Goal: Check status: Check status

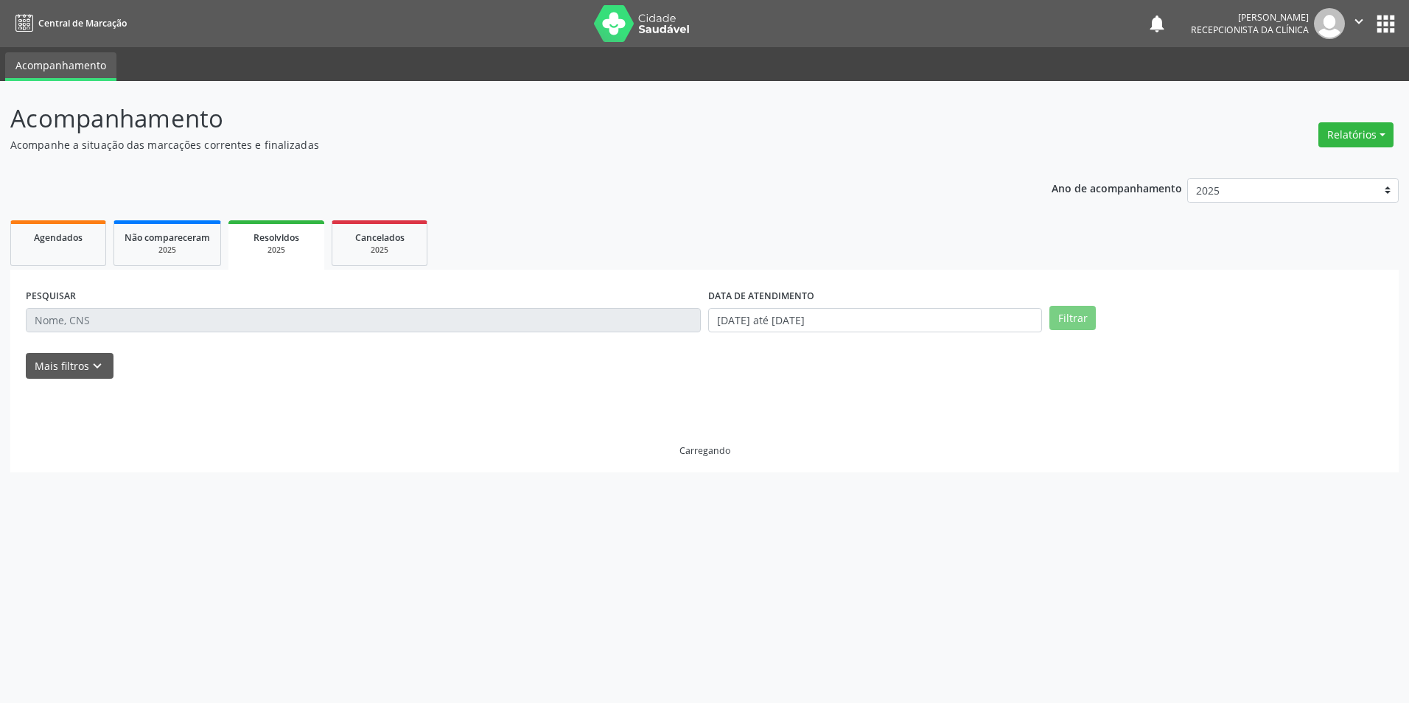
select select "7"
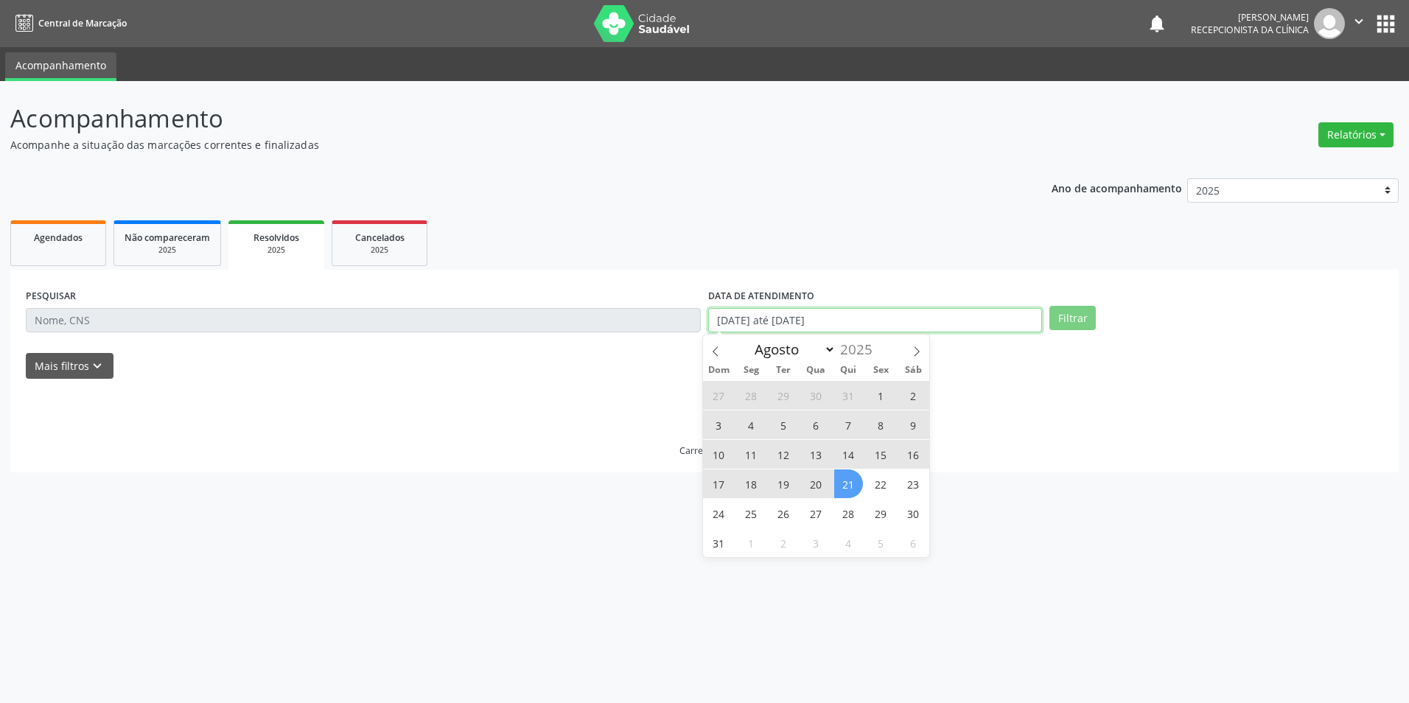
click at [885, 322] on input "[DATE] até [DATE]" at bounding box center [875, 320] width 334 height 25
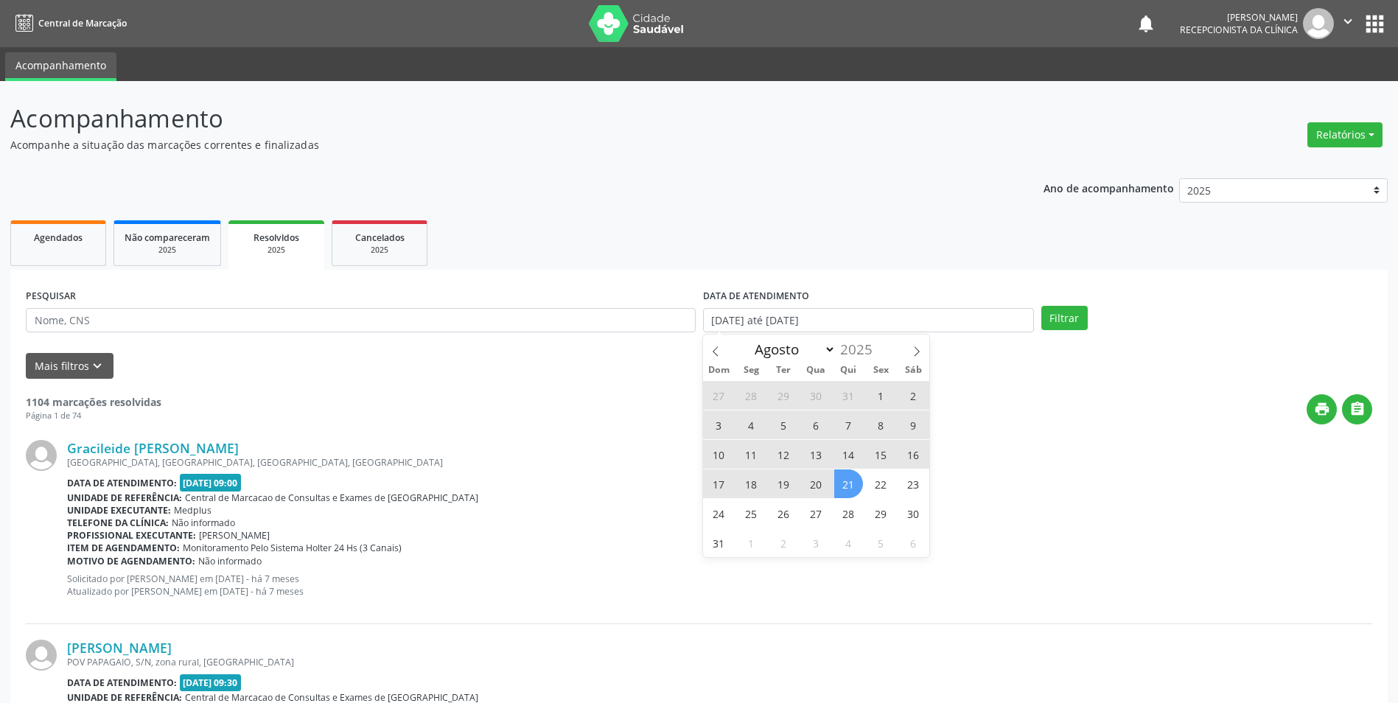
click at [752, 491] on span "18" at bounding box center [751, 484] width 29 height 29
type input "[DATE]"
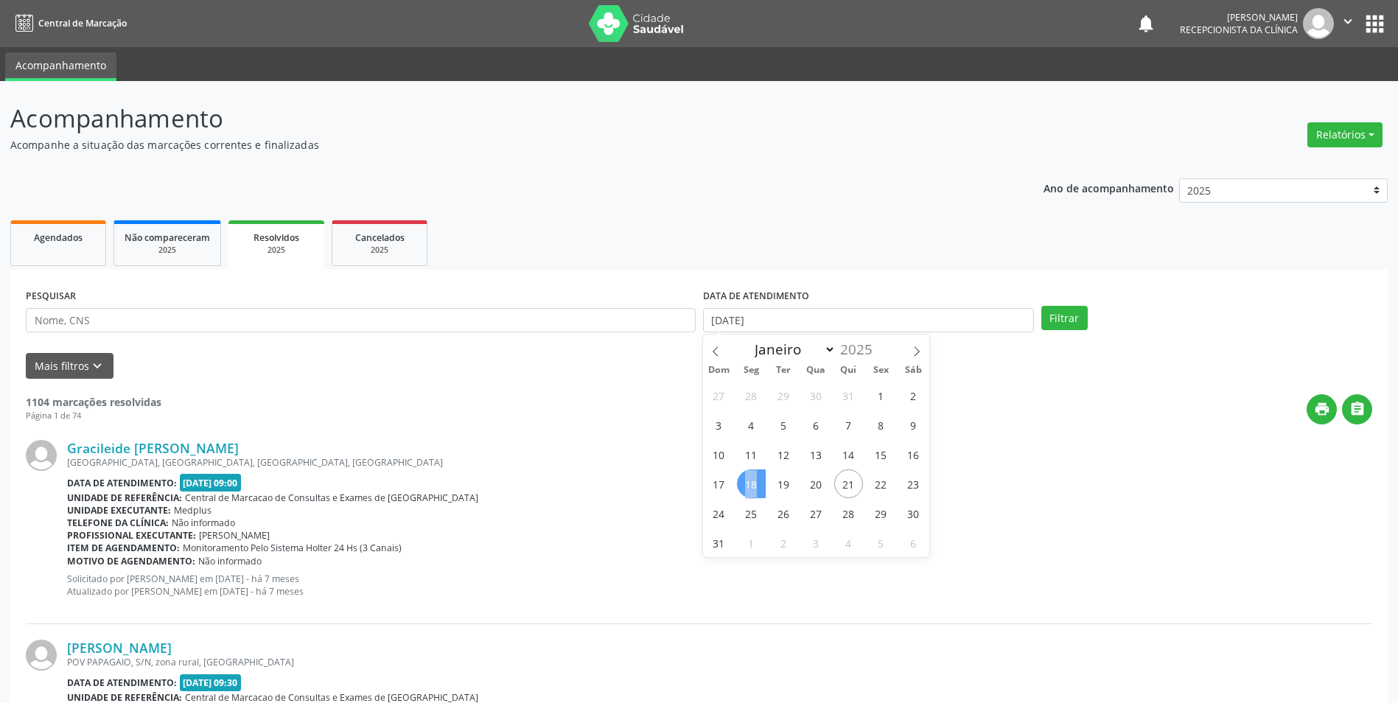
click at [752, 491] on span "18" at bounding box center [751, 484] width 29 height 29
click at [1076, 325] on button "Filtrar" at bounding box center [1065, 318] width 46 height 25
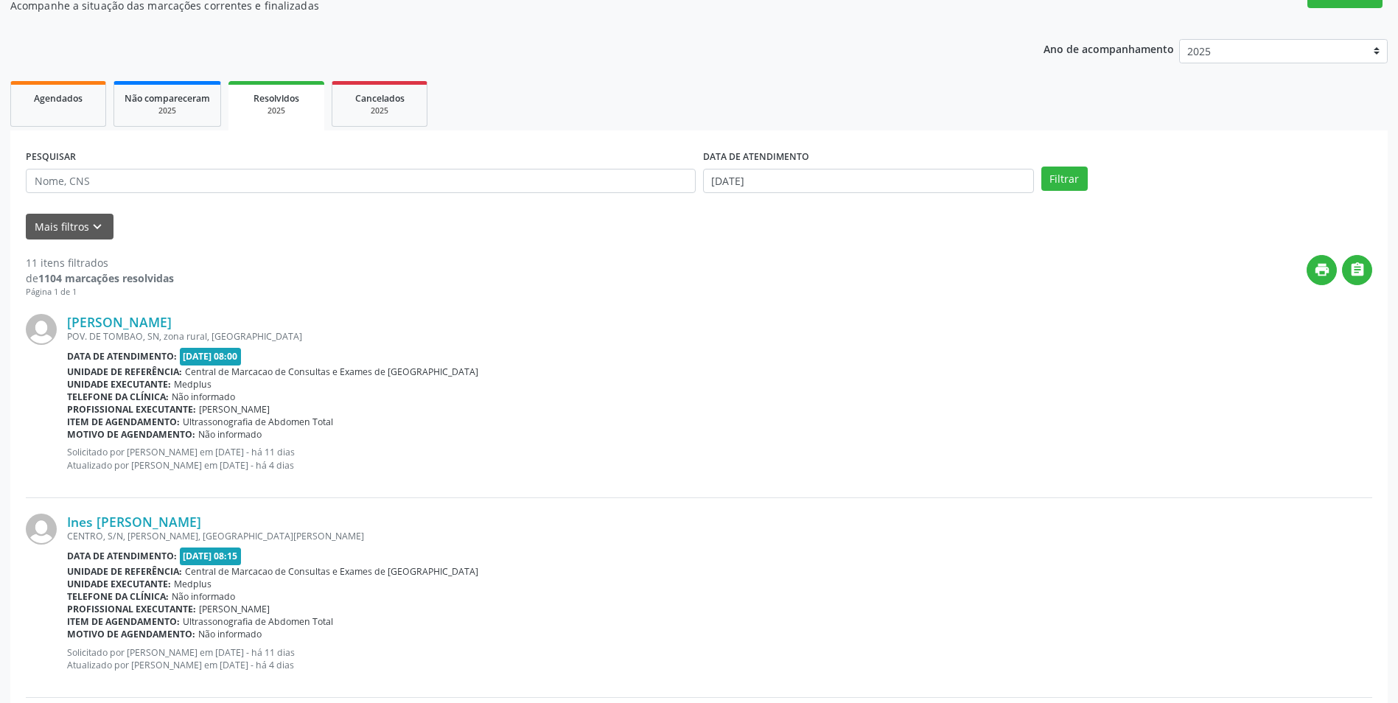
scroll to position [147, 0]
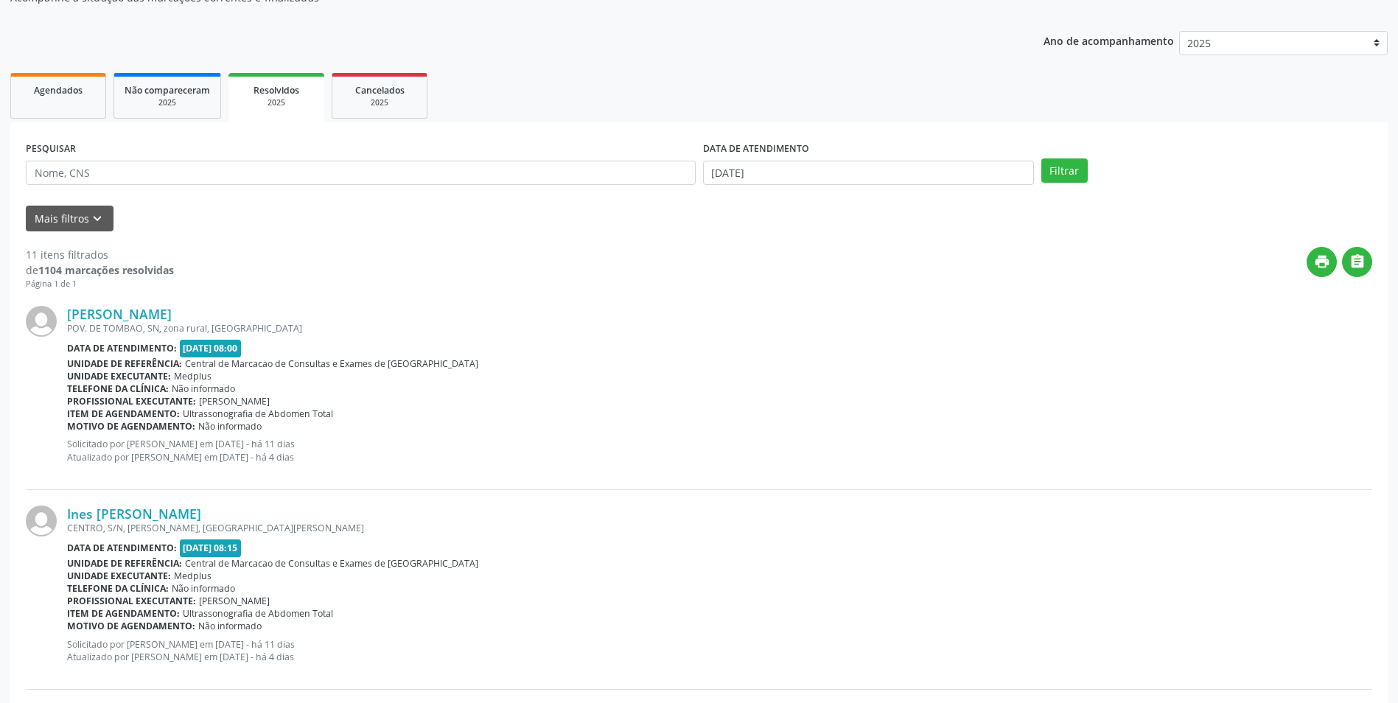
click at [183, 304] on div "[PERSON_NAME] POV. DE TOMBAO, SN, zona rural, [GEOGRAPHIC_DATA] Data de atendim…" at bounding box center [699, 390] width 1347 height 200
click at [165, 319] on link "[PERSON_NAME]" at bounding box center [119, 314] width 105 height 16
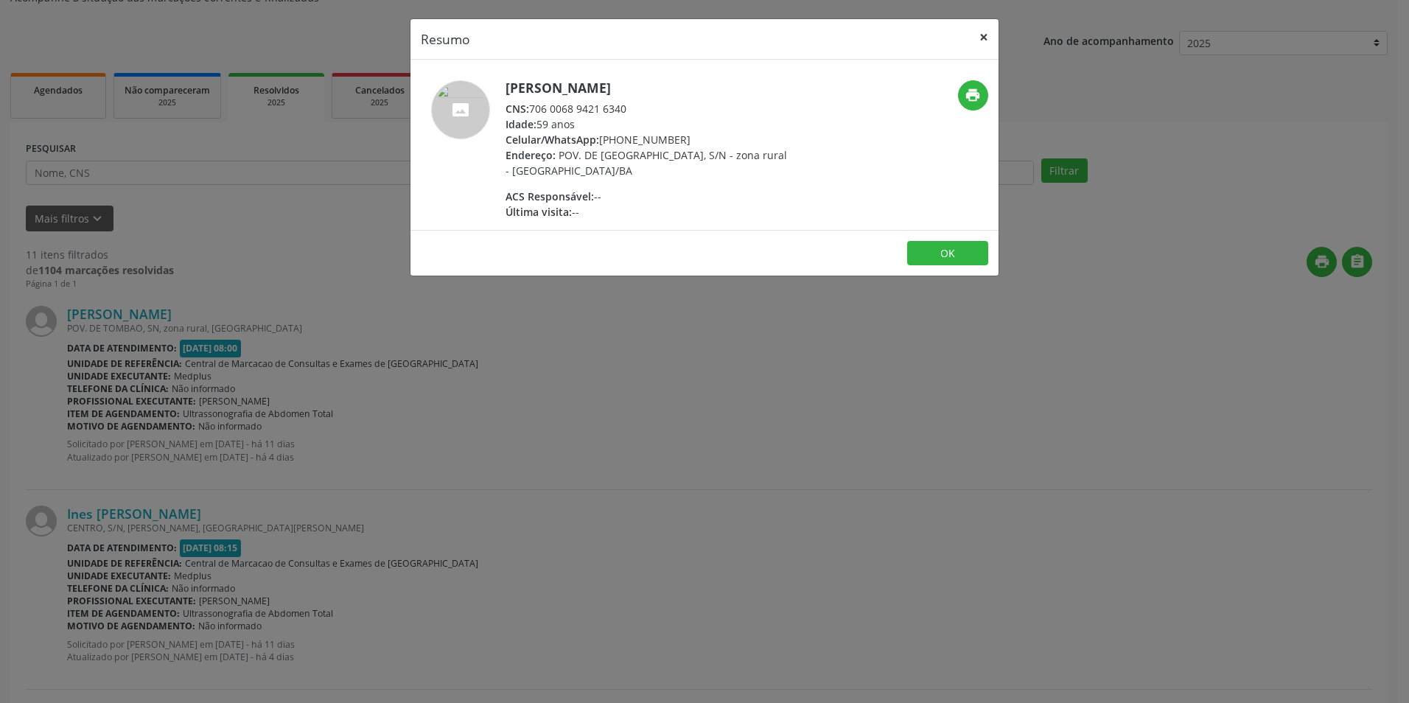
click at [974, 39] on button "×" at bounding box center [983, 37] width 29 height 36
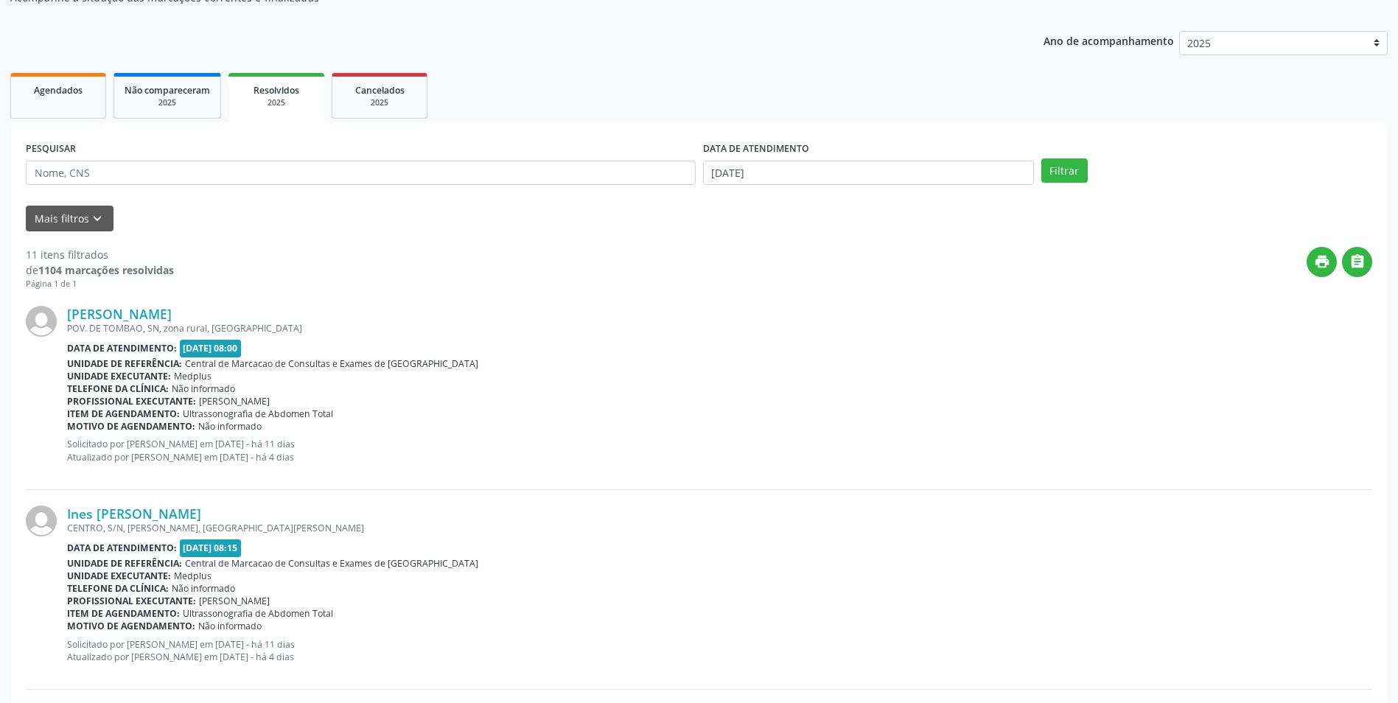
click at [357, 455] on p "Solicitado por [PERSON_NAME] em [DATE] - há 11 dias Atualizado por [PERSON_NAME…" at bounding box center [719, 450] width 1305 height 25
drag, startPoint x: 358, startPoint y: 453, endPoint x: 451, endPoint y: 458, distance: 93.0
click at [451, 458] on p "Solicitado por [PERSON_NAME] em [DATE] - há 11 dias Atualizado por [PERSON_NAME…" at bounding box center [719, 450] width 1305 height 25
drag, startPoint x: 451, startPoint y: 458, endPoint x: 422, endPoint y: 453, distance: 29.8
click at [422, 453] on p "Solicitado por [PERSON_NAME] em [DATE] - há 11 dias Atualizado por [PERSON_NAME…" at bounding box center [719, 450] width 1305 height 25
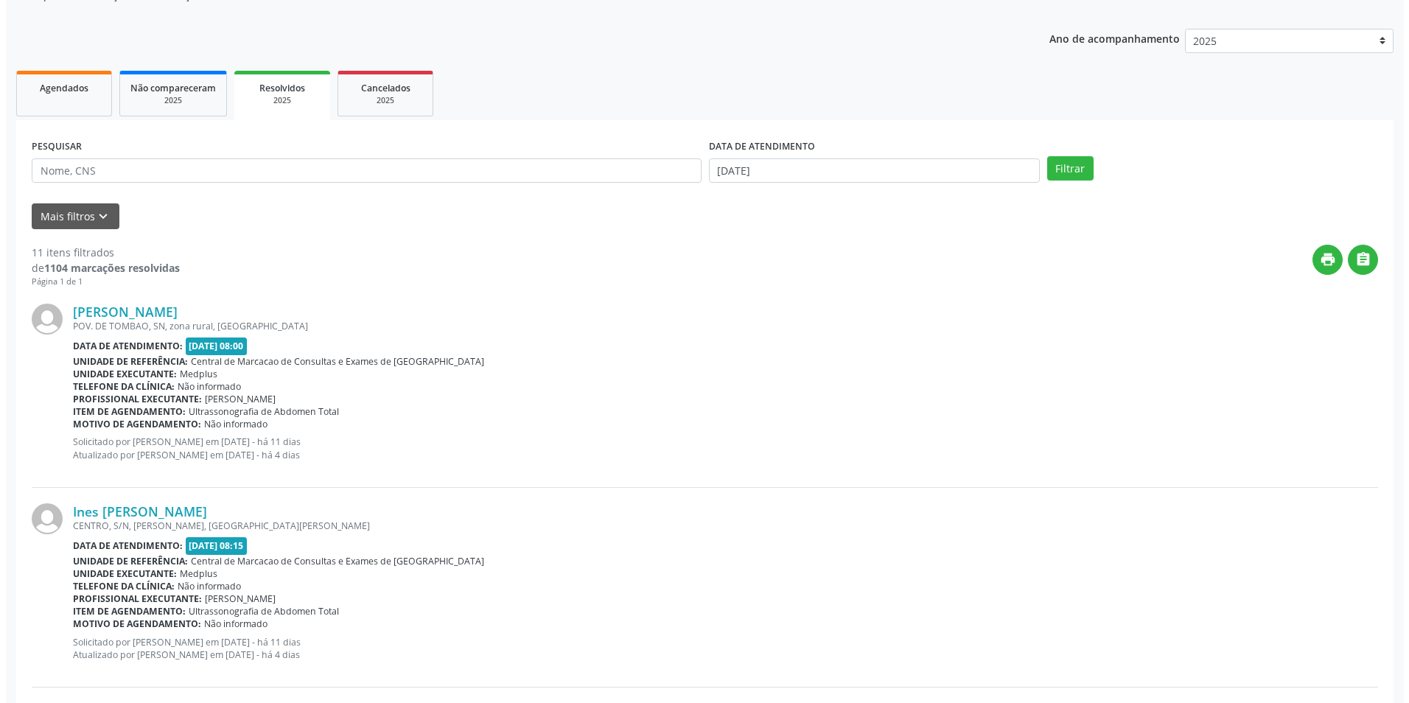
scroll to position [0, 0]
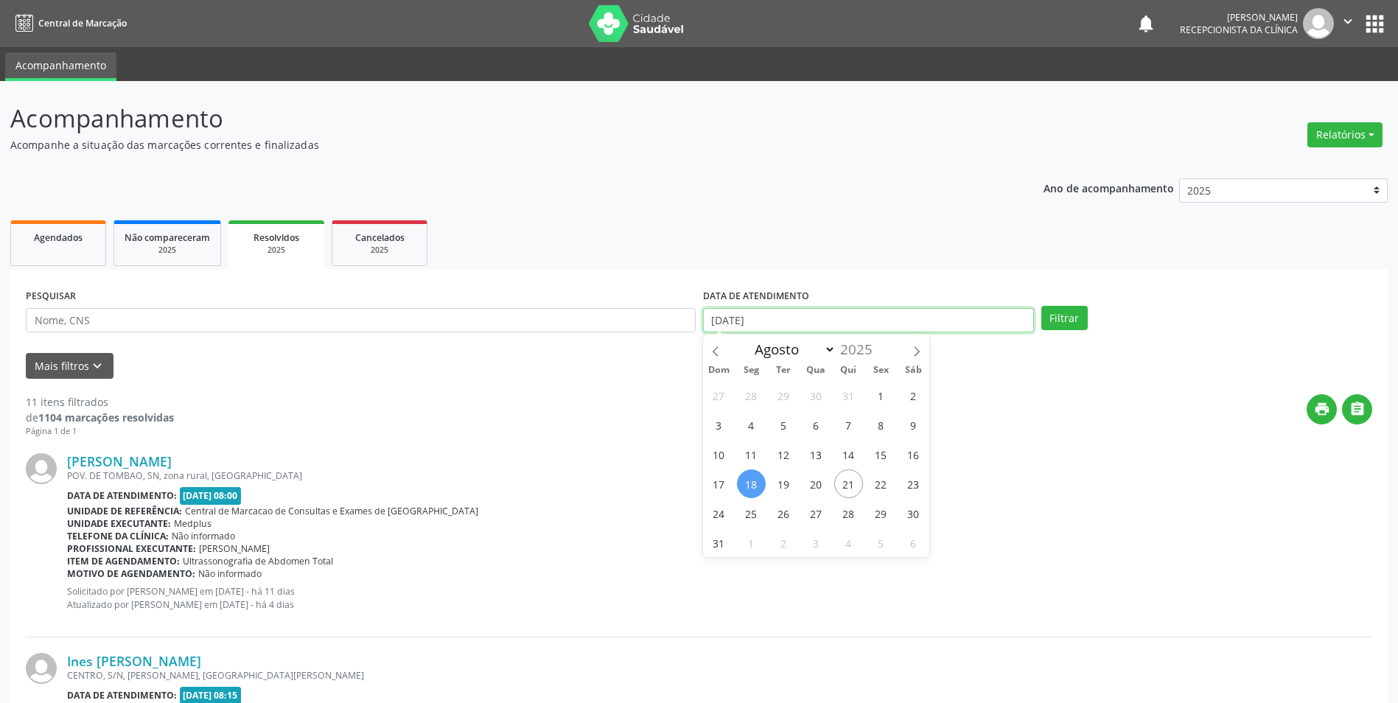
click at [974, 328] on input "[DATE]" at bounding box center [868, 320] width 331 height 25
click at [886, 491] on span "22" at bounding box center [881, 484] width 29 height 29
type input "[DATE]"
click at [886, 491] on span "22" at bounding box center [881, 484] width 29 height 29
click at [1075, 322] on button "Filtrar" at bounding box center [1065, 318] width 46 height 25
